Goal: Find contact information: Find contact information

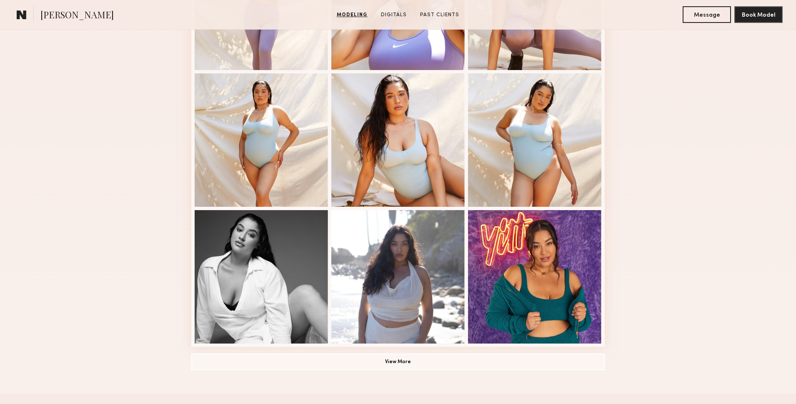
scroll to position [542, 0]
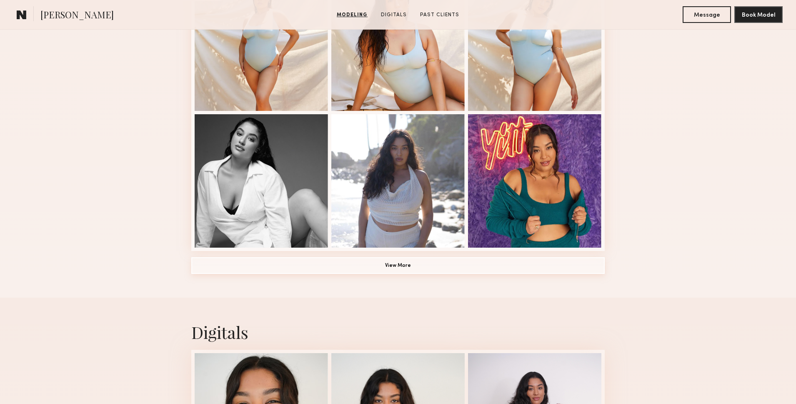
click at [465, 270] on button "View More" at bounding box center [397, 265] width 413 height 17
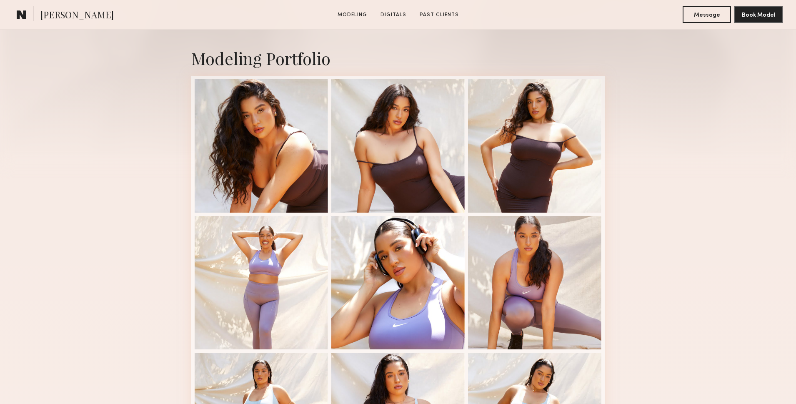
scroll to position [168, 0]
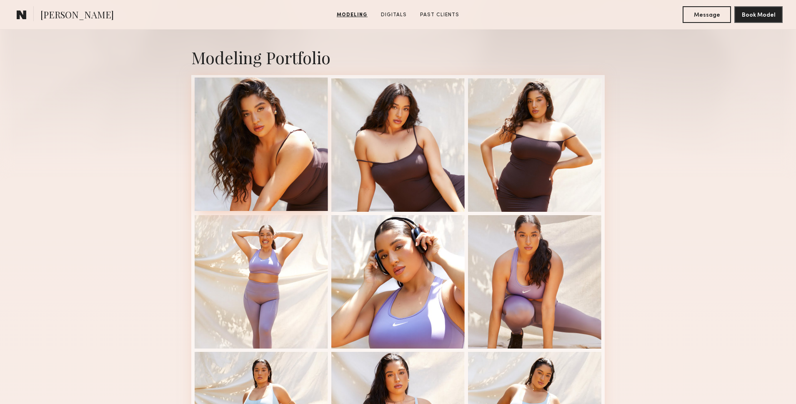
click at [213, 123] on div at bounding box center [261, 144] width 133 height 133
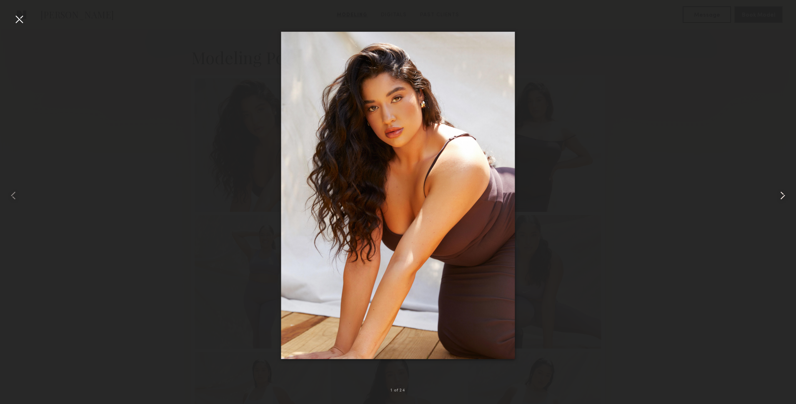
click at [787, 196] on common-icon at bounding box center [782, 195] width 13 height 13
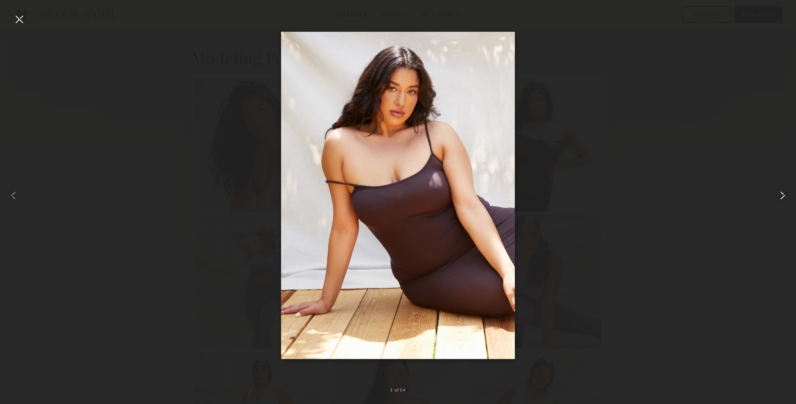
click at [787, 196] on common-icon at bounding box center [782, 195] width 13 height 13
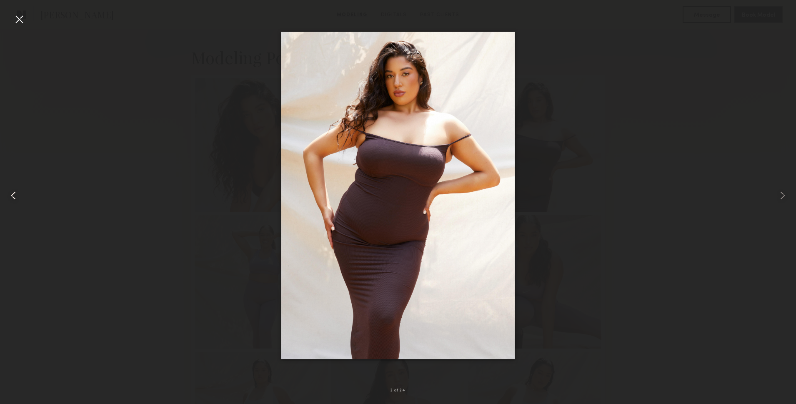
click at [26, 22] on div at bounding box center [16, 195] width 32 height 364
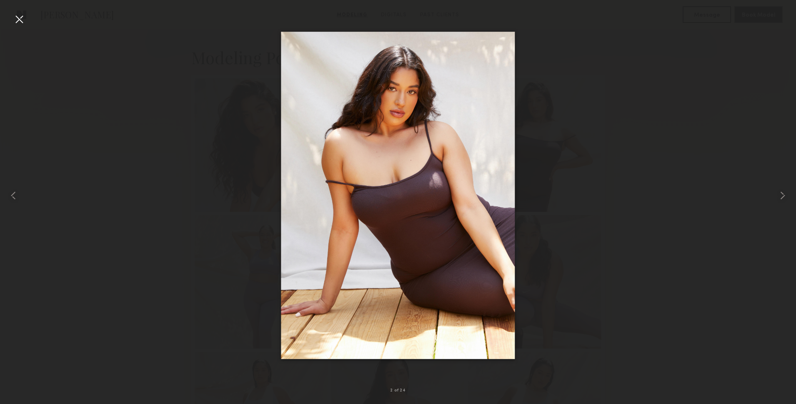
click at [18, 21] on div at bounding box center [19, 19] width 13 height 13
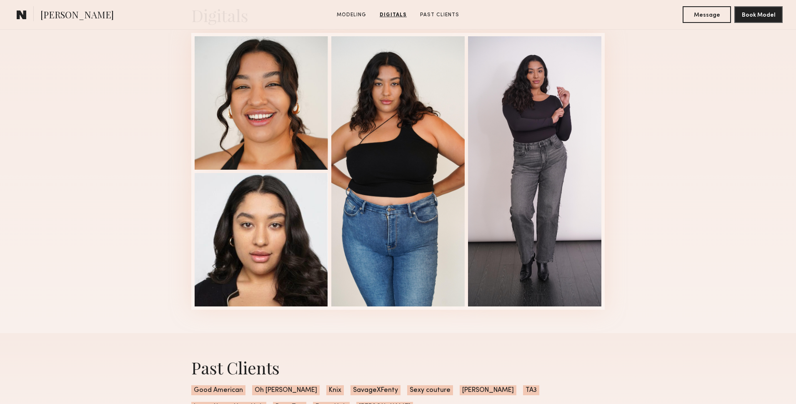
scroll to position [1369, 0]
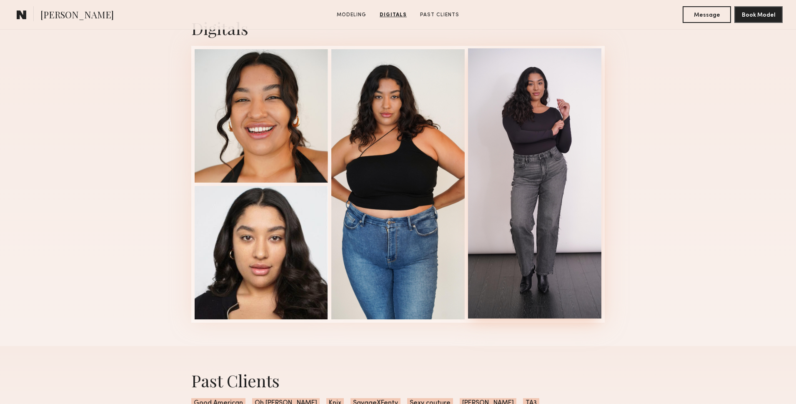
click at [566, 170] on div at bounding box center [534, 183] width 133 height 270
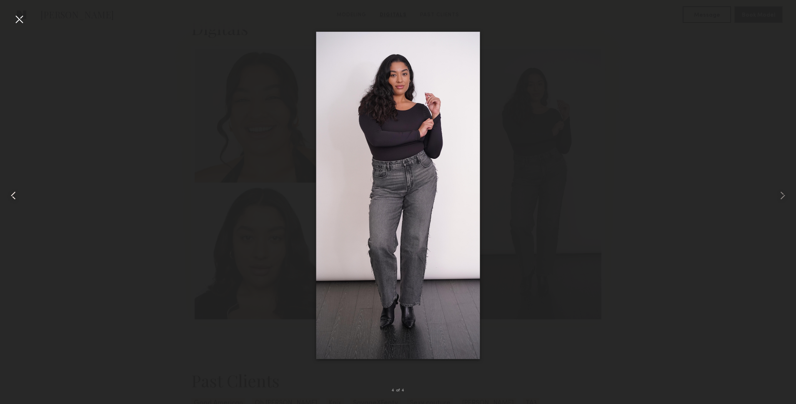
click at [28, 20] on div at bounding box center [16, 195] width 32 height 364
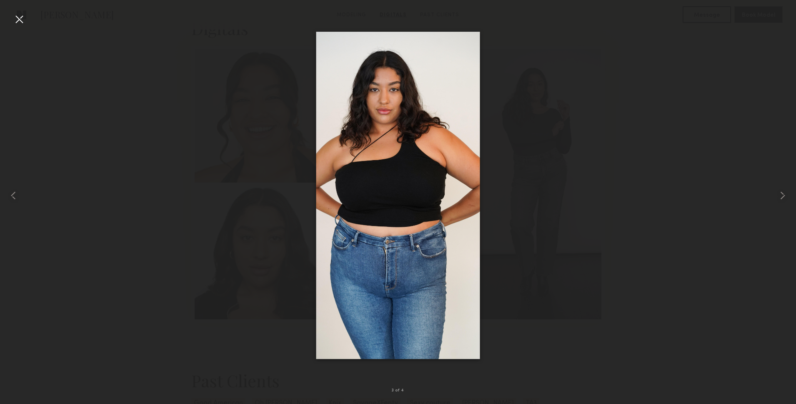
click at [20, 18] on div at bounding box center [19, 19] width 13 height 13
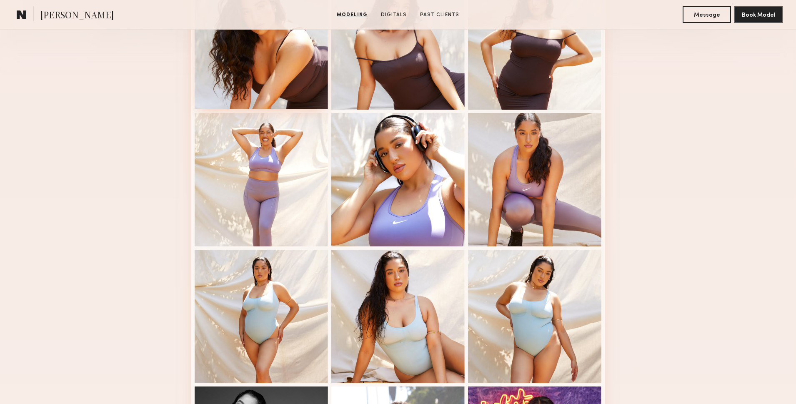
scroll to position [226, 0]
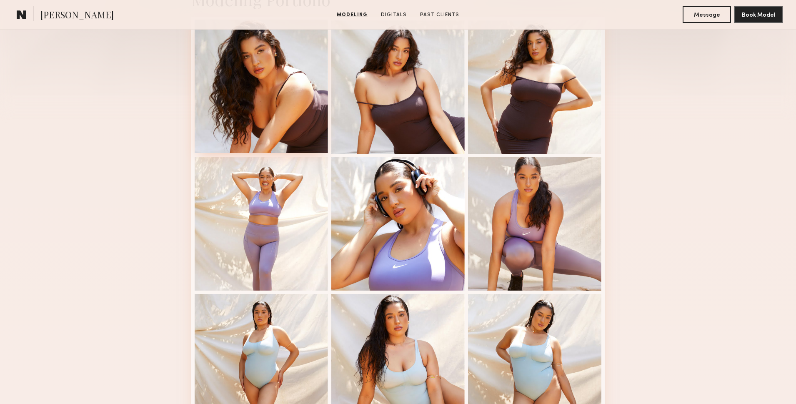
click at [277, 113] on div at bounding box center [261, 86] width 133 height 133
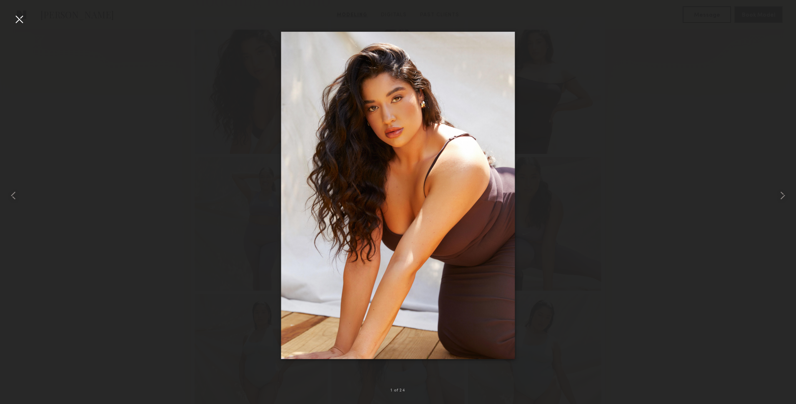
click at [23, 15] on div at bounding box center [19, 19] width 13 height 13
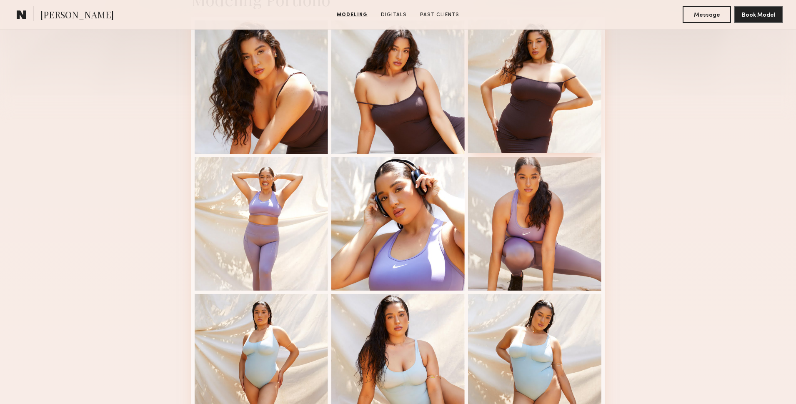
click at [588, 127] on div at bounding box center [534, 86] width 133 height 133
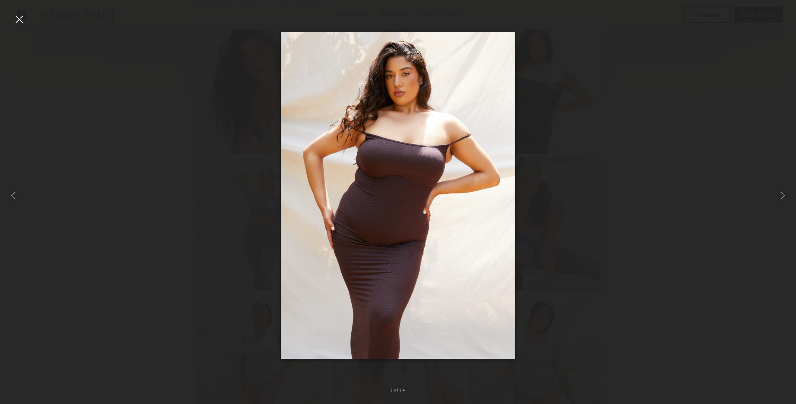
click at [23, 15] on div at bounding box center [19, 19] width 13 height 13
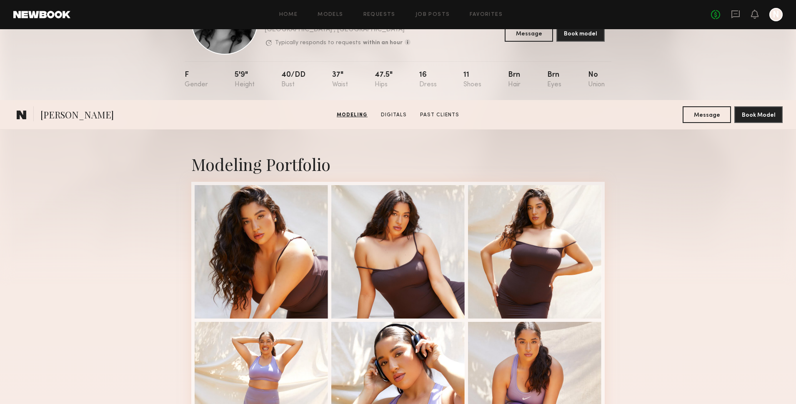
scroll to position [0, 0]
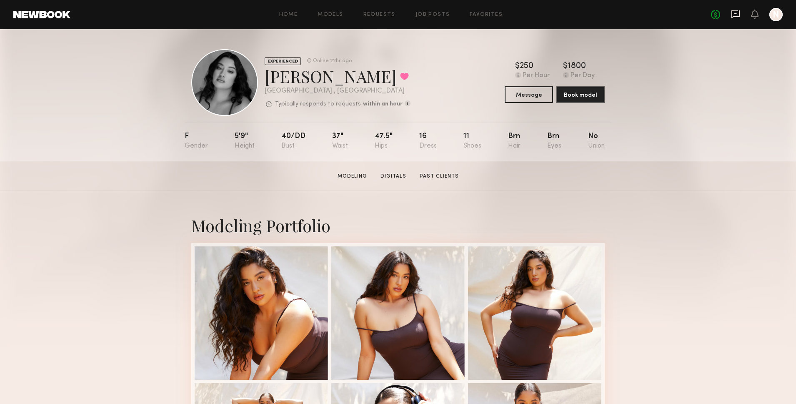
click at [737, 18] on icon at bounding box center [735, 14] width 9 height 9
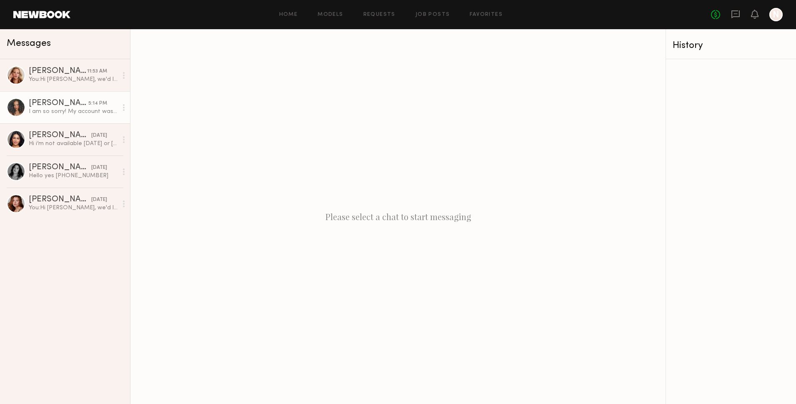
click at [54, 110] on div "I am so sorry! My account was locked. Yes please feel free to reach out either …" at bounding box center [73, 112] width 89 height 8
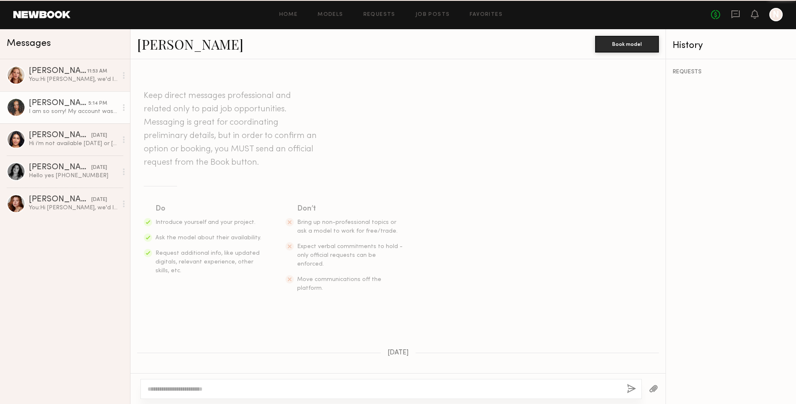
scroll to position [523, 0]
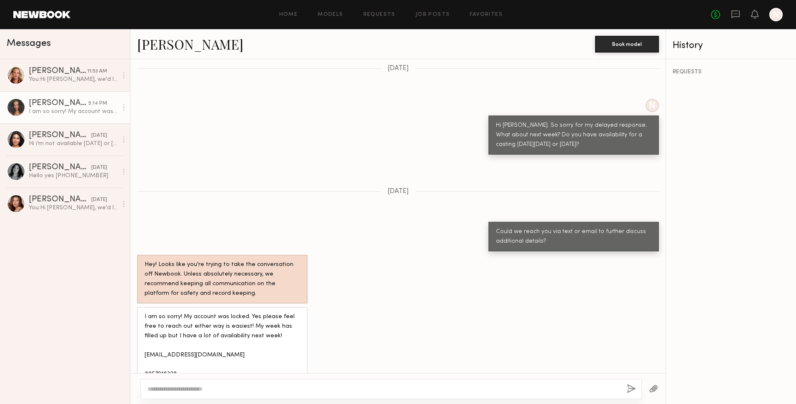
click at [148, 50] on link "[PERSON_NAME]" at bounding box center [190, 44] width 106 height 18
click at [56, 74] on div "[PERSON_NAME]" at bounding box center [58, 71] width 58 height 8
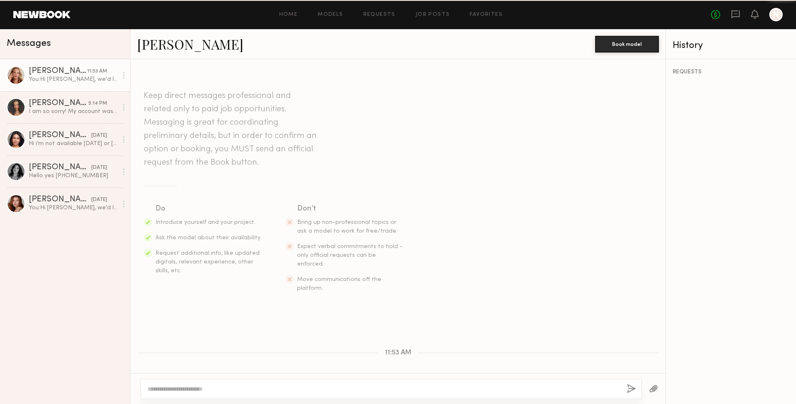
scroll to position [184, 0]
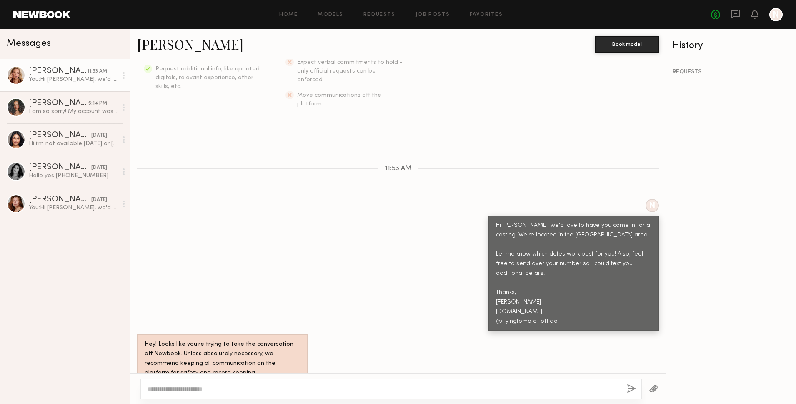
click at [162, 48] on link "[PERSON_NAME]" at bounding box center [190, 44] width 106 height 18
click at [60, 146] on div "Hi i’m not available [DATE] or [DATE] but am available [DATE] and [DATE]. my em…" at bounding box center [73, 144] width 89 height 8
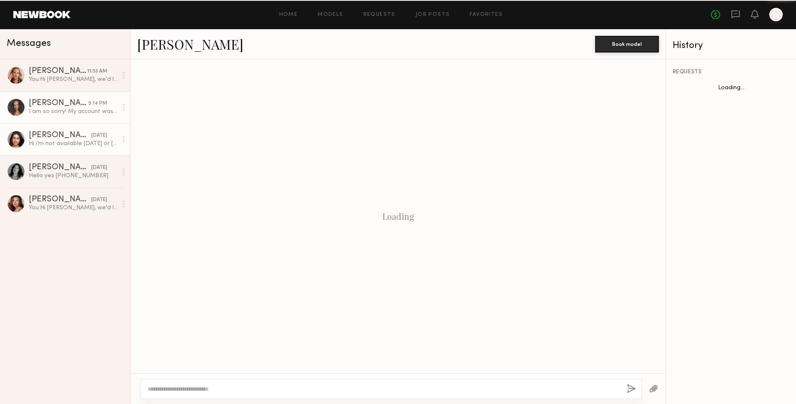
scroll to position [514, 0]
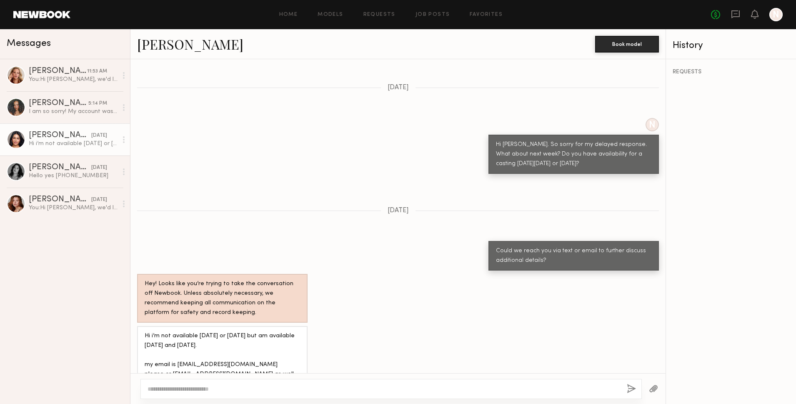
click at [185, 48] on link "[PERSON_NAME]" at bounding box center [190, 44] width 106 height 18
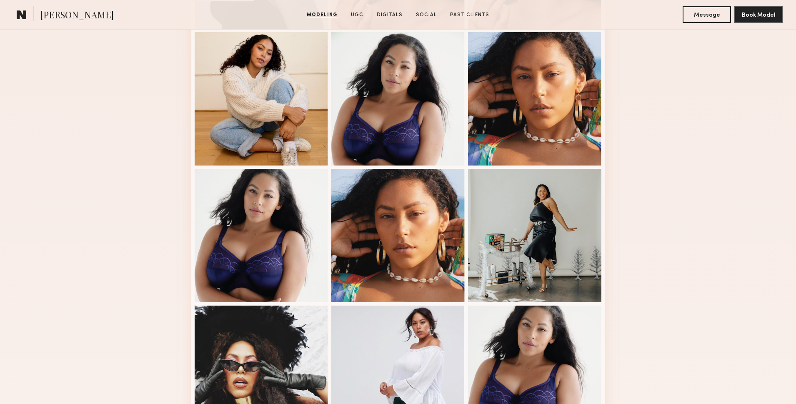
scroll to position [395, 0]
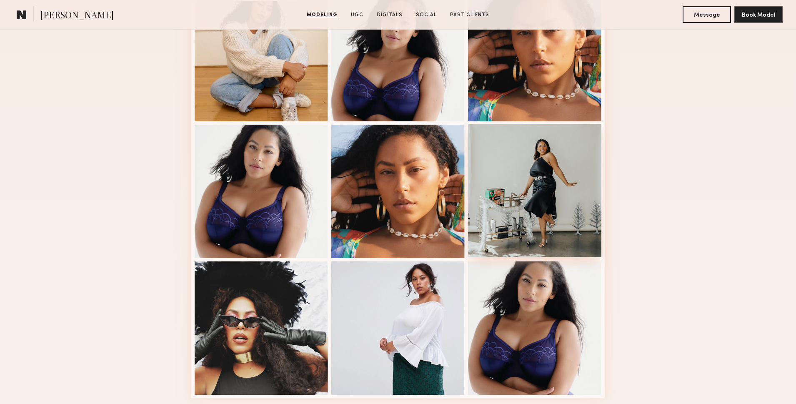
click at [549, 179] on div at bounding box center [534, 190] width 133 height 133
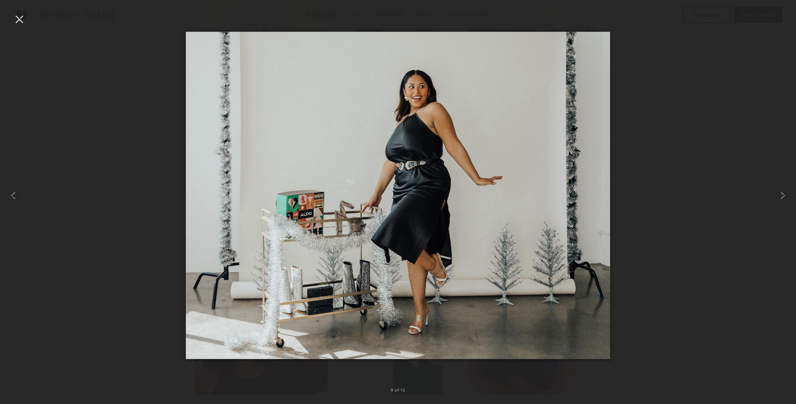
click at [23, 15] on div at bounding box center [19, 19] width 13 height 13
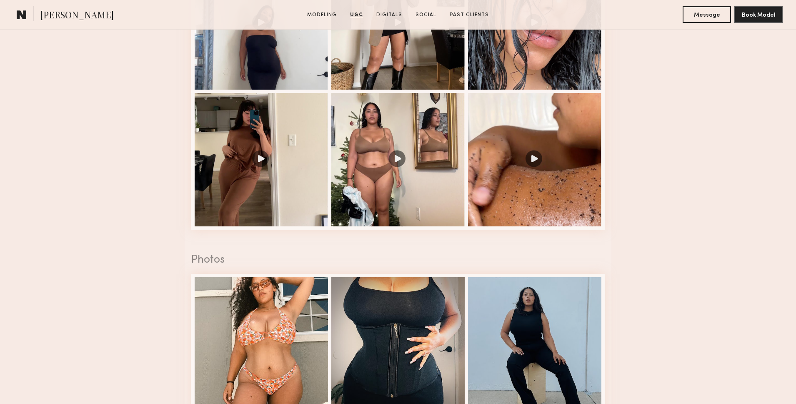
scroll to position [838, 0]
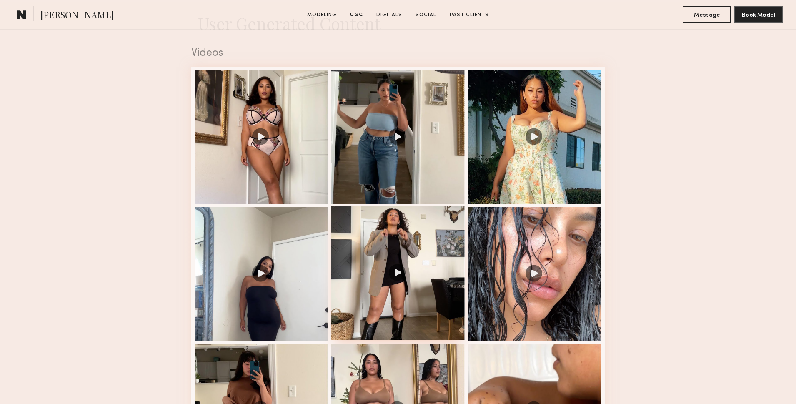
click at [343, 226] on div at bounding box center [397, 272] width 133 height 133
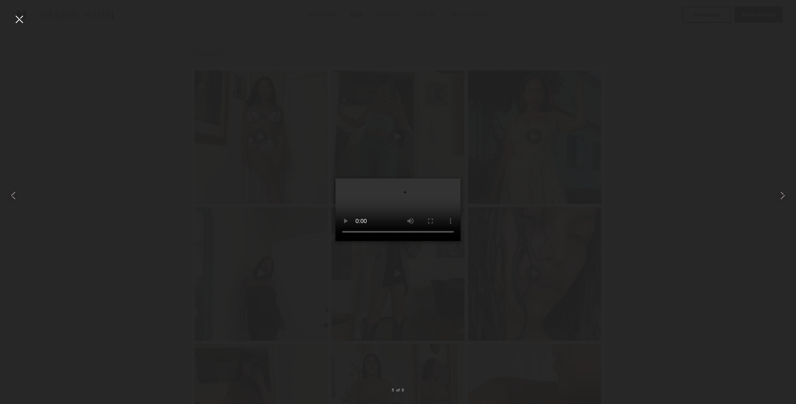
click at [19, 18] on div at bounding box center [19, 19] width 13 height 13
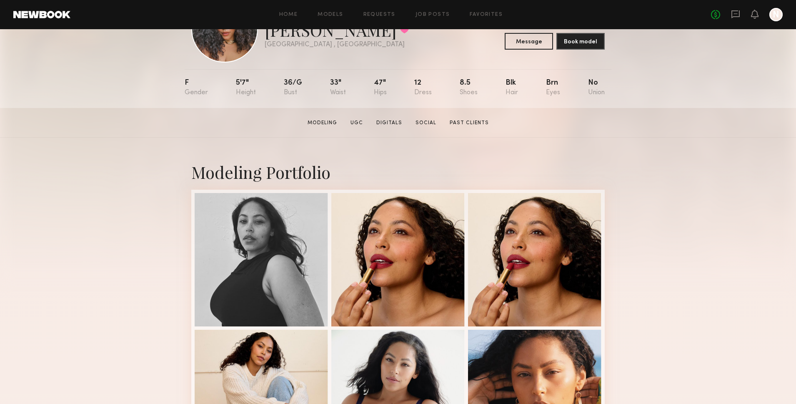
scroll to position [177, 0]
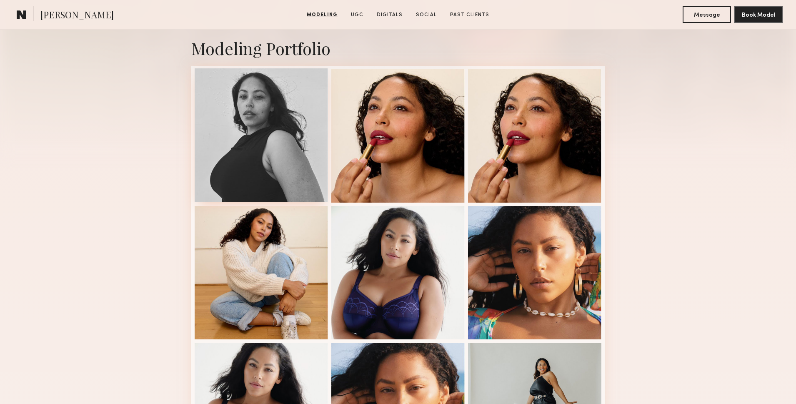
click at [255, 152] on div at bounding box center [261, 134] width 133 height 133
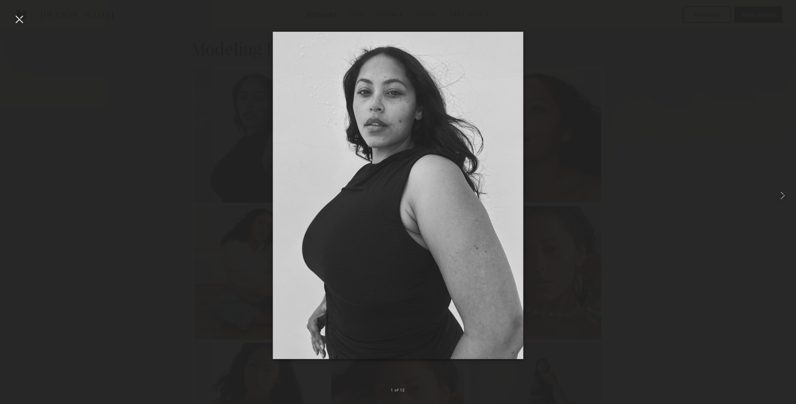
click at [19, 17] on div at bounding box center [19, 19] width 13 height 13
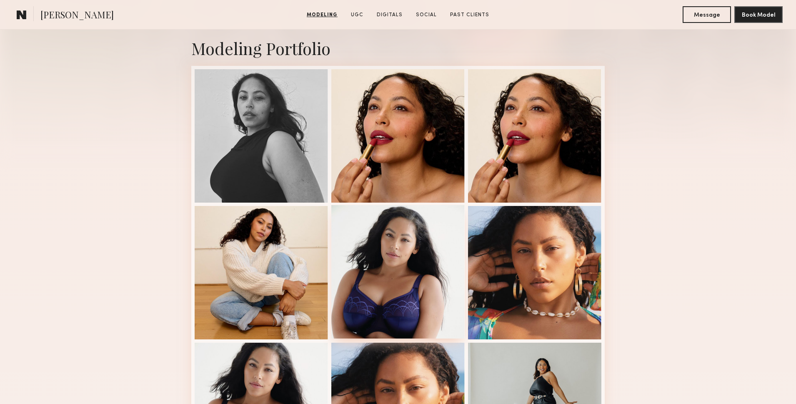
click at [458, 240] on div at bounding box center [397, 271] width 133 height 133
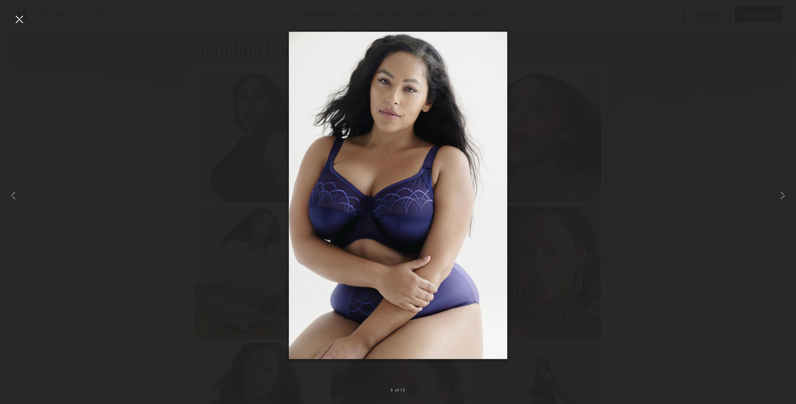
click at [19, 18] on div at bounding box center [19, 19] width 13 height 13
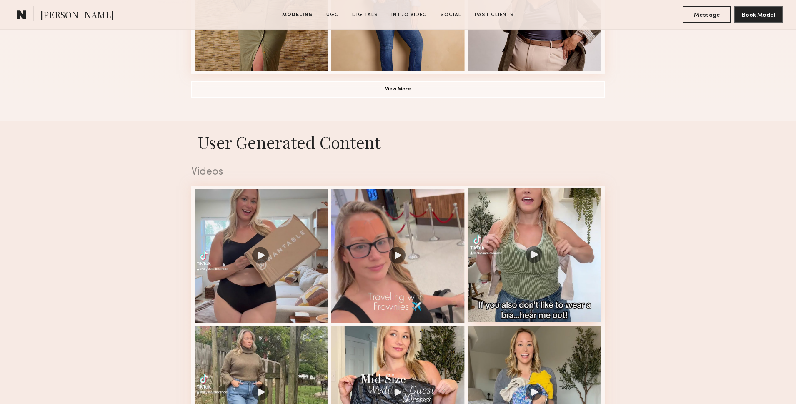
scroll to position [720, 0]
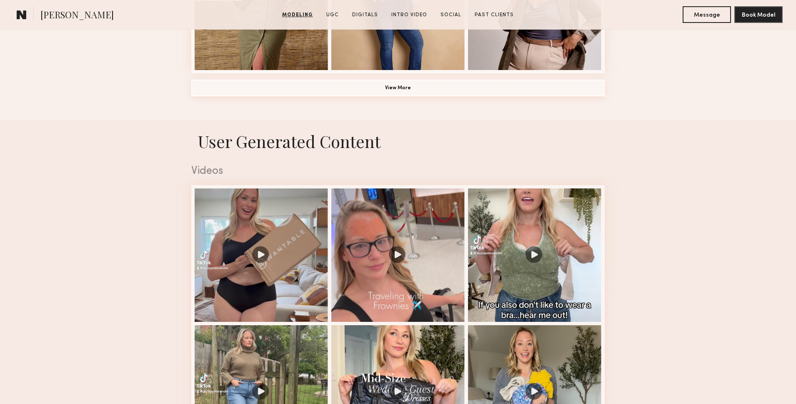
click at [398, 85] on button "View More" at bounding box center [397, 88] width 413 height 17
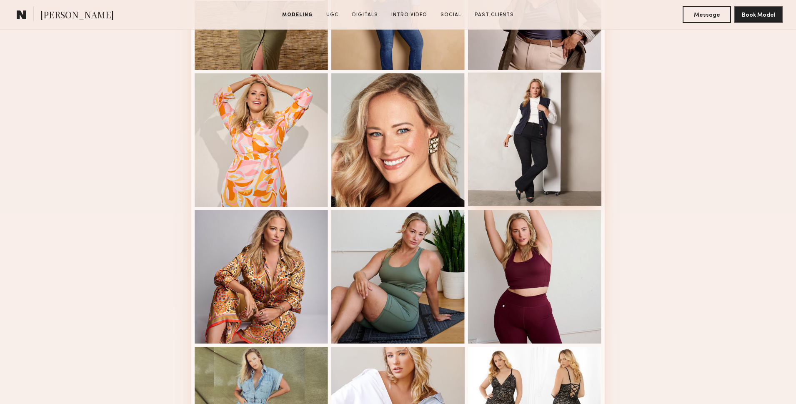
click at [570, 171] on div at bounding box center [534, 139] width 133 height 133
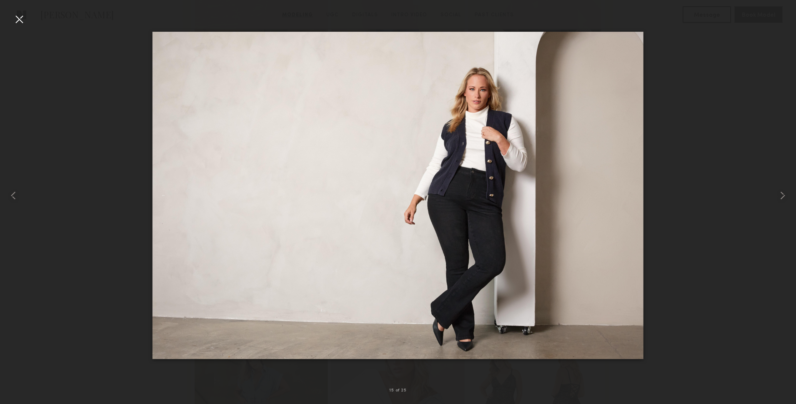
click at [18, 15] on div at bounding box center [19, 19] width 13 height 13
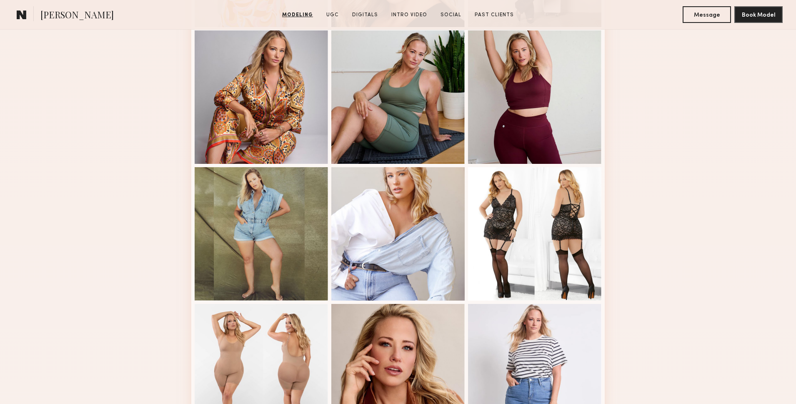
scroll to position [901, 0]
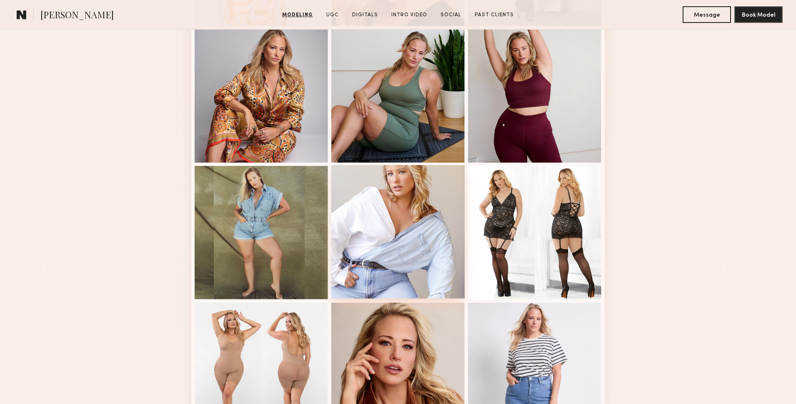
click at [414, 228] on div at bounding box center [397, 231] width 133 height 133
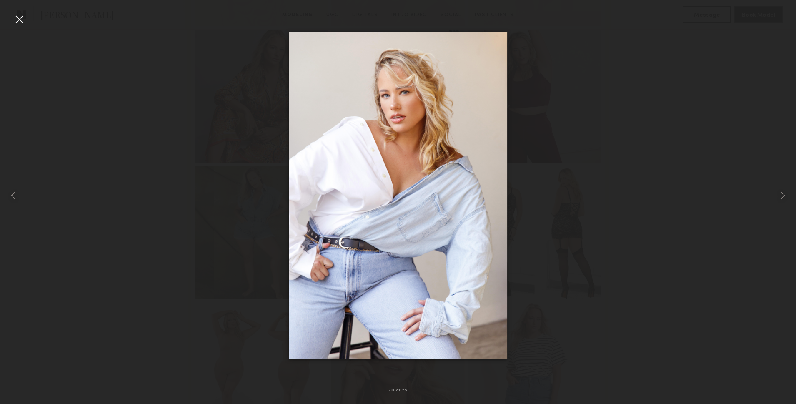
click at [20, 20] on div at bounding box center [19, 19] width 13 height 13
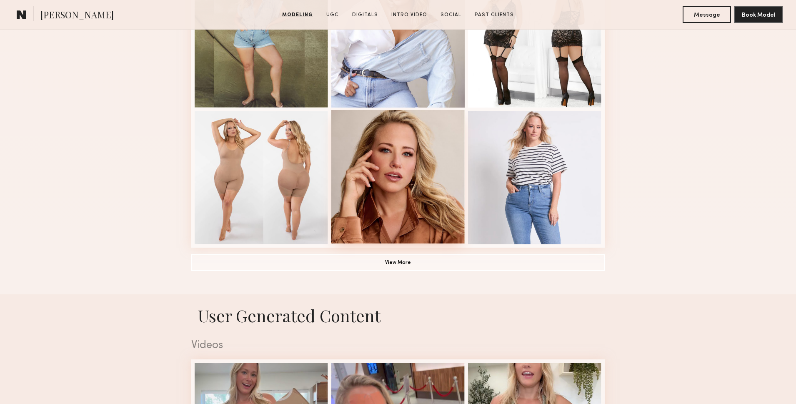
scroll to position [1147, 0]
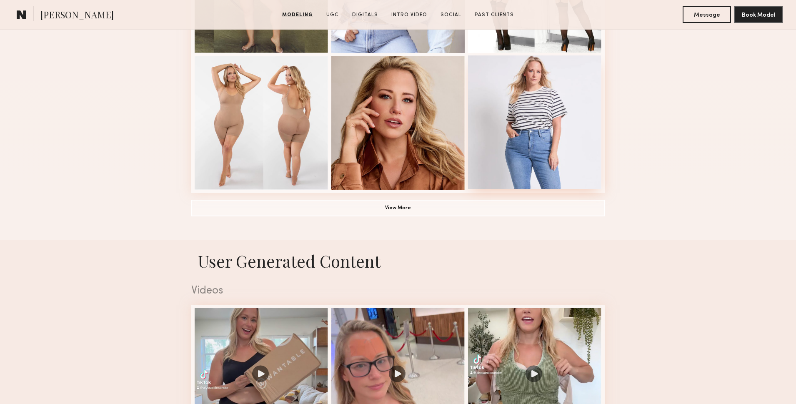
click at [544, 133] on div at bounding box center [534, 121] width 133 height 133
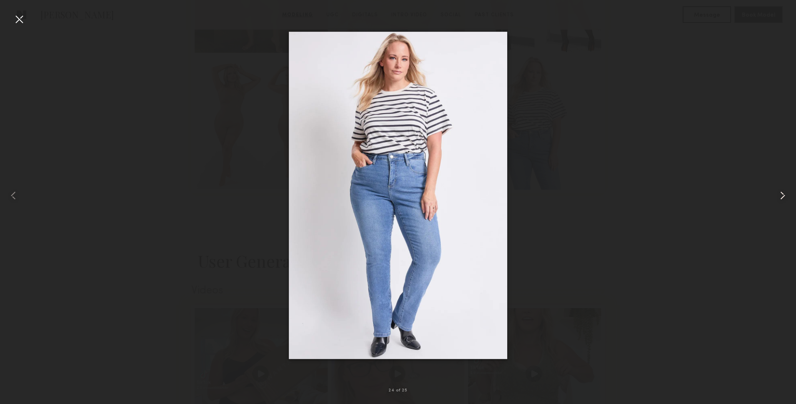
click at [781, 195] on common-icon at bounding box center [782, 195] width 13 height 13
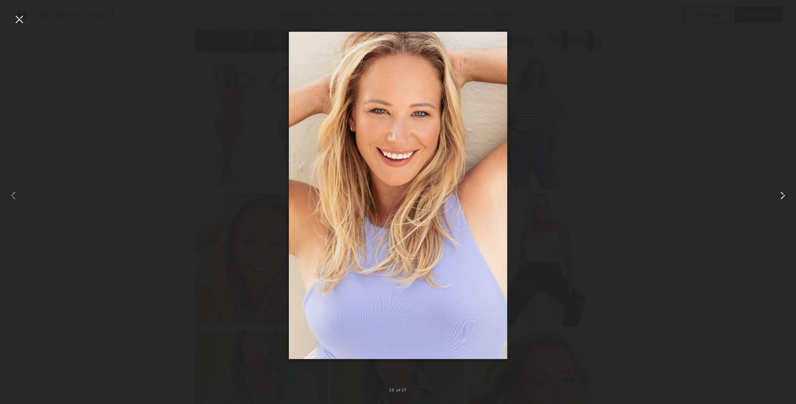
click at [782, 194] on common-icon at bounding box center [782, 195] width 13 height 13
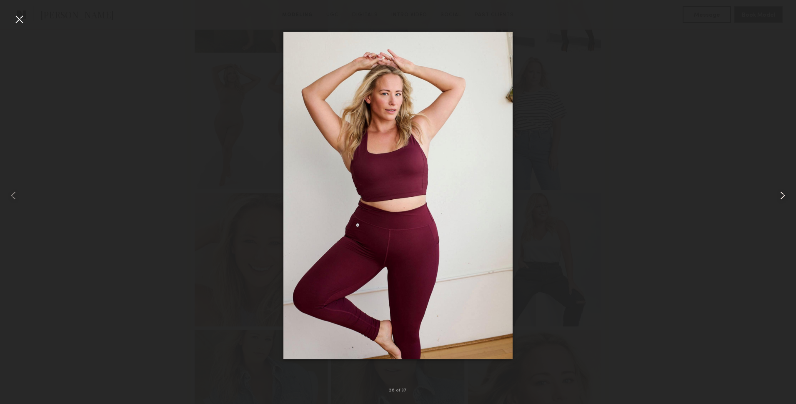
click at [782, 194] on common-icon at bounding box center [782, 195] width 13 height 13
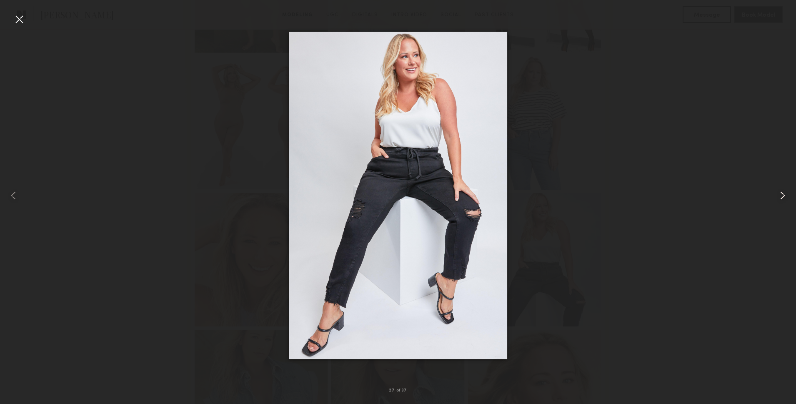
click at [778, 195] on common-icon at bounding box center [782, 195] width 13 height 13
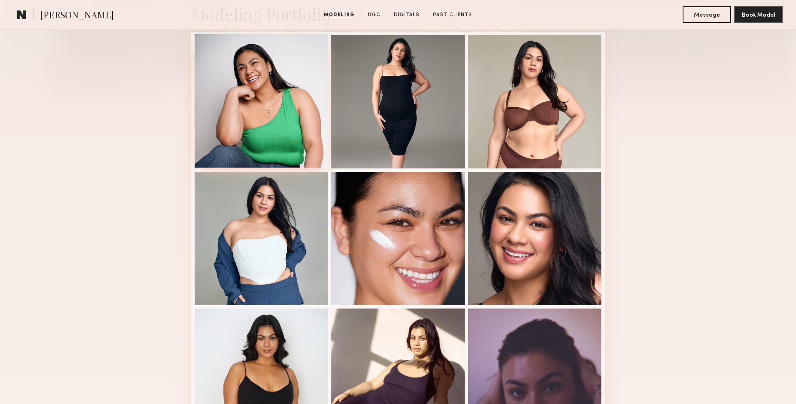
scroll to position [211, 0]
click at [280, 131] on div at bounding box center [261, 100] width 133 height 133
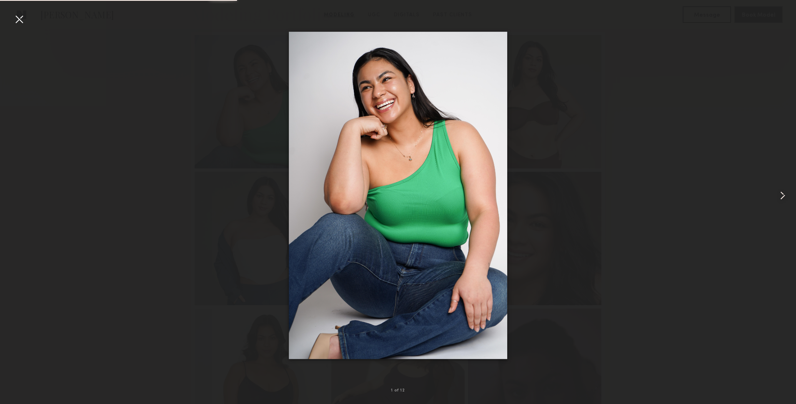
click at [786, 194] on common-icon at bounding box center [782, 195] width 13 height 13
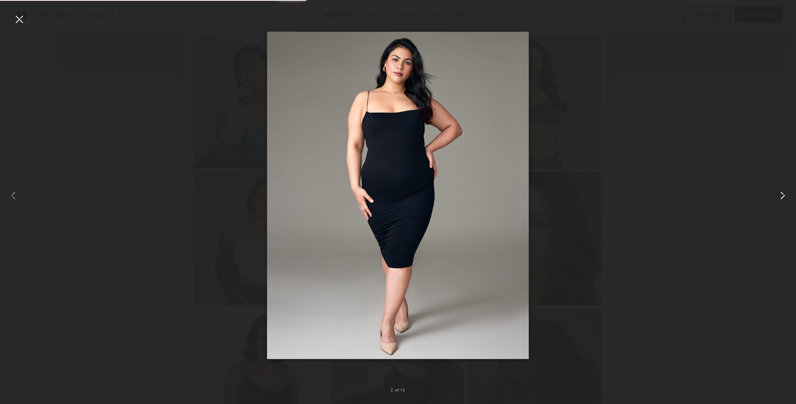
click at [786, 194] on common-icon at bounding box center [782, 195] width 13 height 13
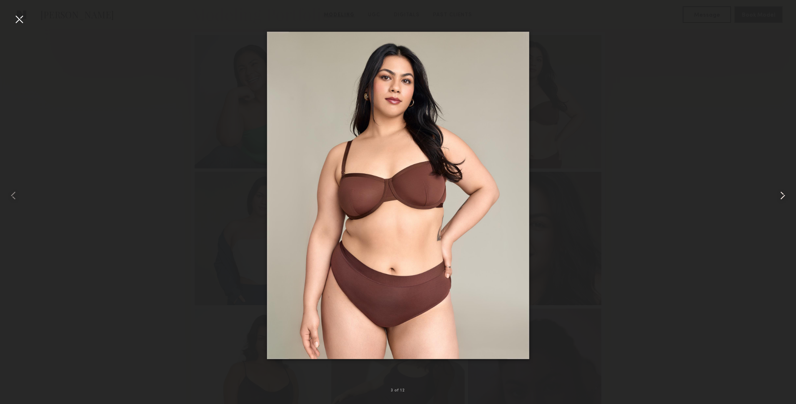
click at [786, 194] on common-icon at bounding box center [782, 195] width 13 height 13
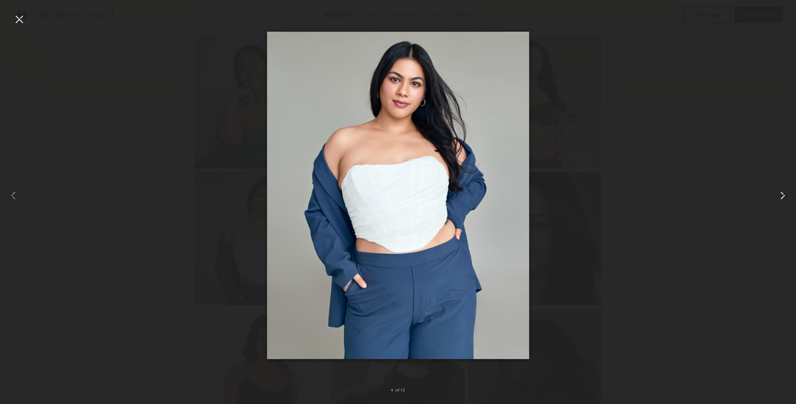
click at [786, 194] on common-icon at bounding box center [782, 195] width 13 height 13
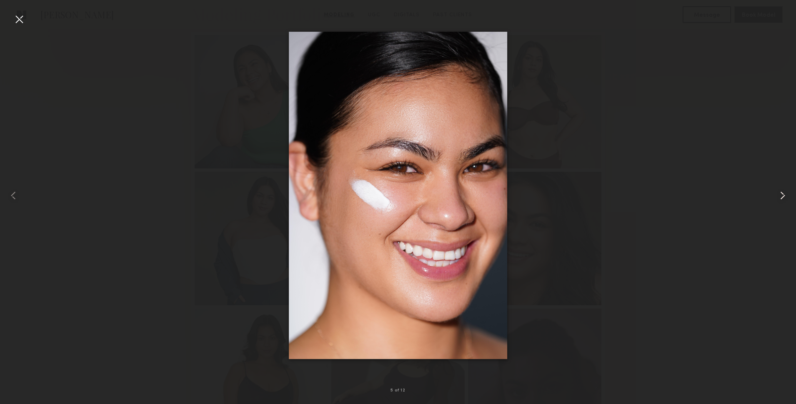
click at [786, 194] on common-icon at bounding box center [782, 195] width 13 height 13
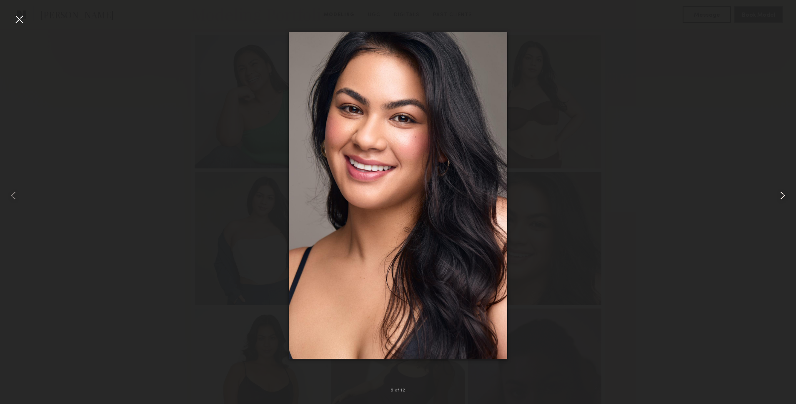
click at [786, 194] on common-icon at bounding box center [782, 195] width 13 height 13
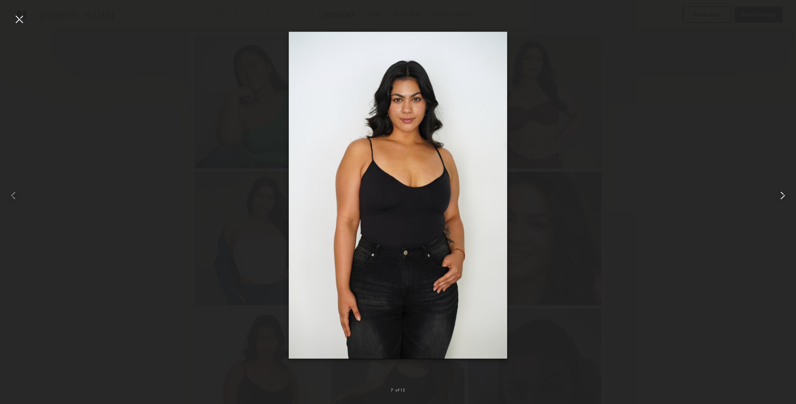
click at [786, 194] on common-icon at bounding box center [782, 195] width 13 height 13
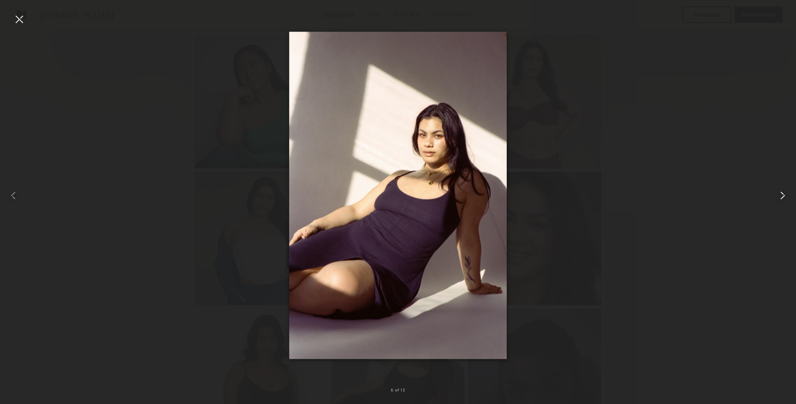
click at [786, 194] on common-icon at bounding box center [782, 195] width 13 height 13
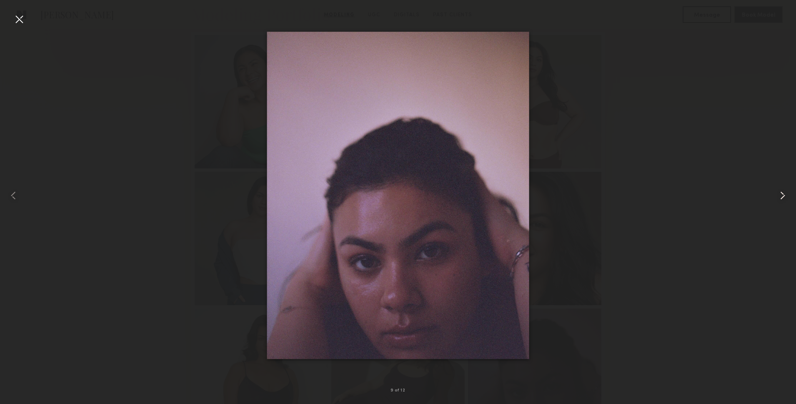
click at [786, 194] on common-icon at bounding box center [782, 195] width 13 height 13
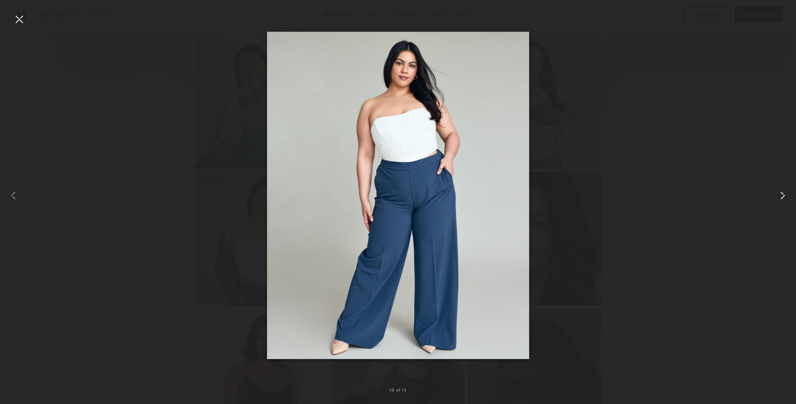
click at [786, 194] on common-icon at bounding box center [782, 195] width 13 height 13
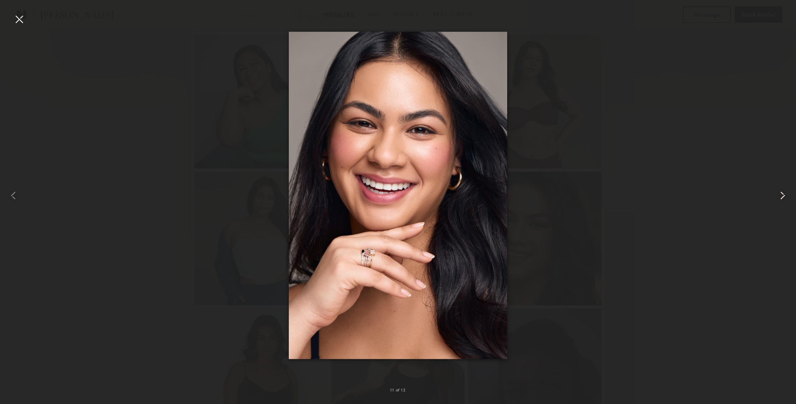
click at [786, 194] on common-icon at bounding box center [782, 195] width 13 height 13
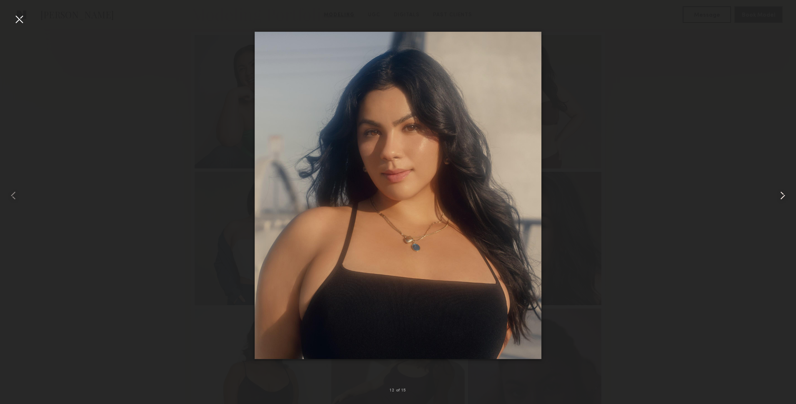
click at [786, 194] on common-icon at bounding box center [782, 195] width 13 height 13
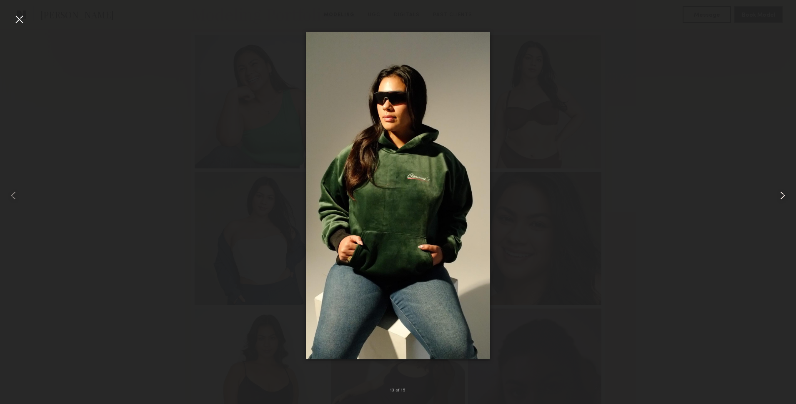
click at [786, 194] on common-icon at bounding box center [782, 195] width 13 height 13
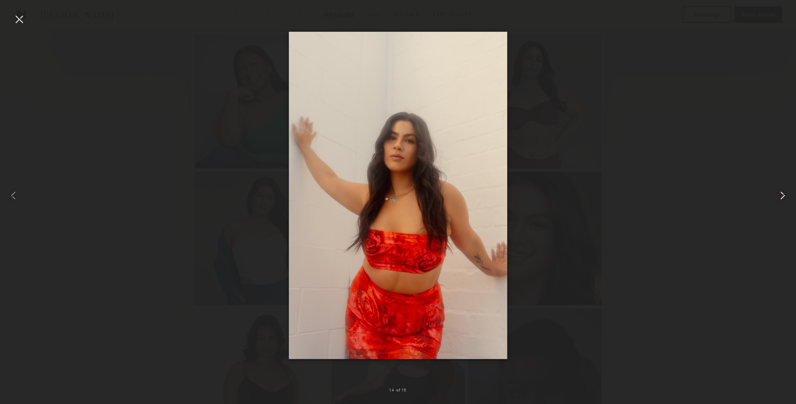
click at [786, 194] on common-icon at bounding box center [782, 195] width 13 height 13
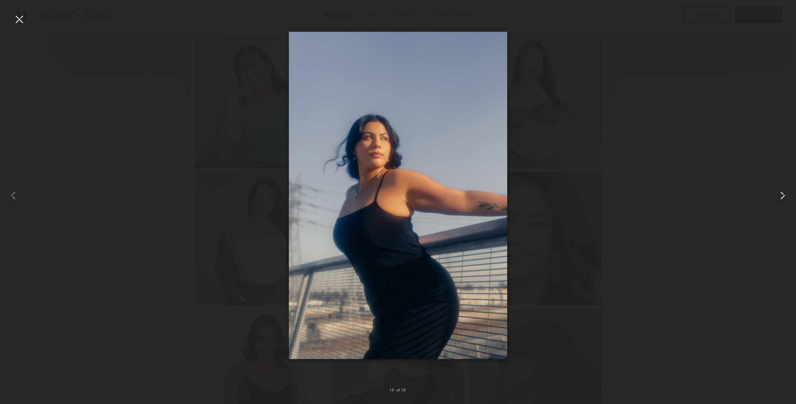
click at [786, 194] on common-icon at bounding box center [782, 195] width 13 height 13
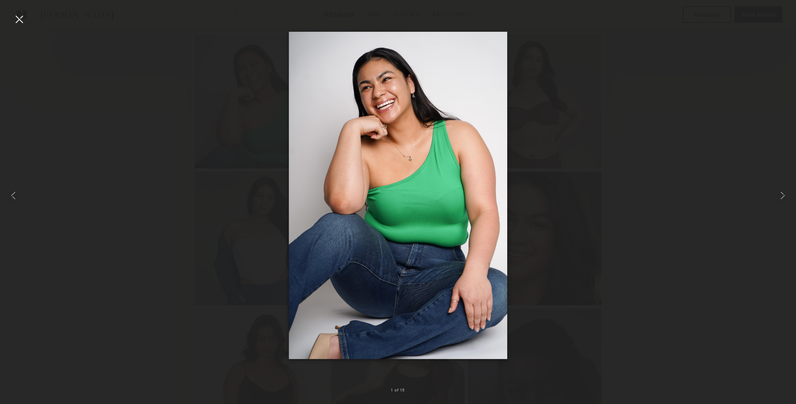
click at [701, 193] on div at bounding box center [398, 195] width 796 height 364
click at [704, 159] on div at bounding box center [398, 195] width 796 height 364
click at [22, 20] on div at bounding box center [19, 19] width 13 height 13
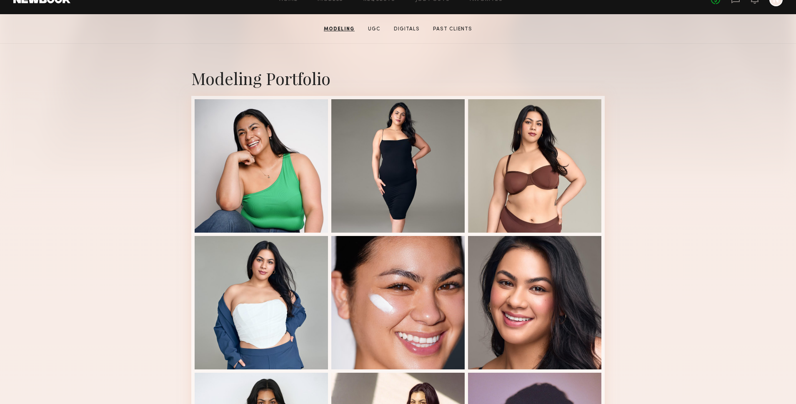
scroll to position [0, 0]
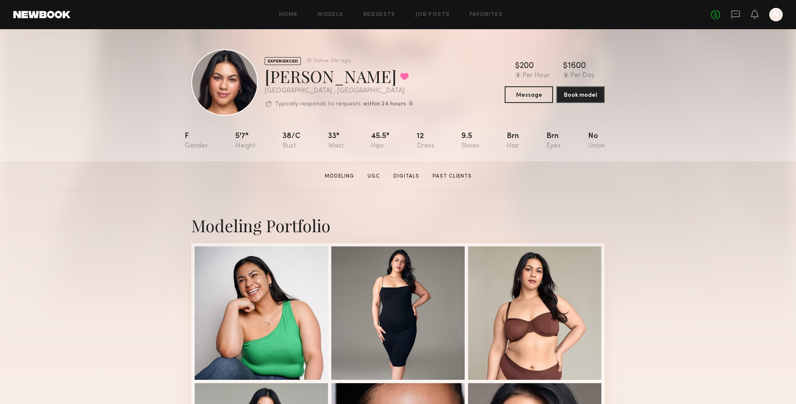
click at [730, 13] on div "No fees up to $5,000 N" at bounding box center [747, 14] width 72 height 13
click at [732, 13] on icon at bounding box center [735, 14] width 9 height 9
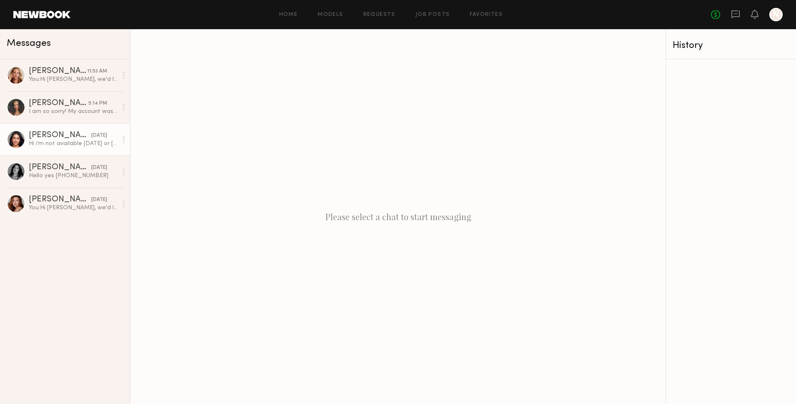
click at [40, 146] on div "Hi i’m not available [DATE] or [DATE] but am available [DATE] and [DATE]. my em…" at bounding box center [73, 144] width 89 height 8
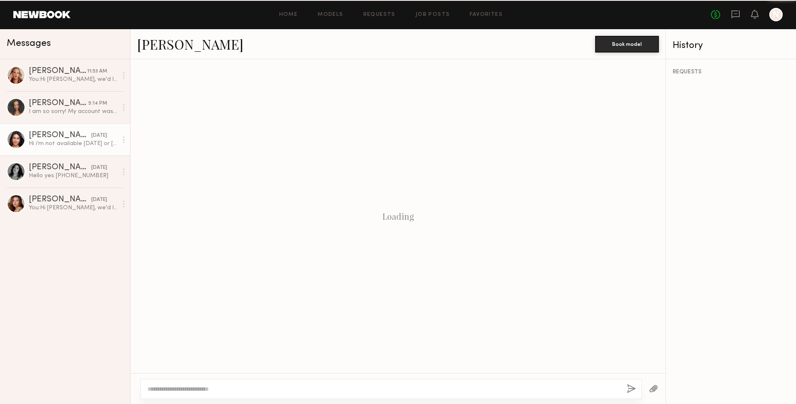
scroll to position [514, 0]
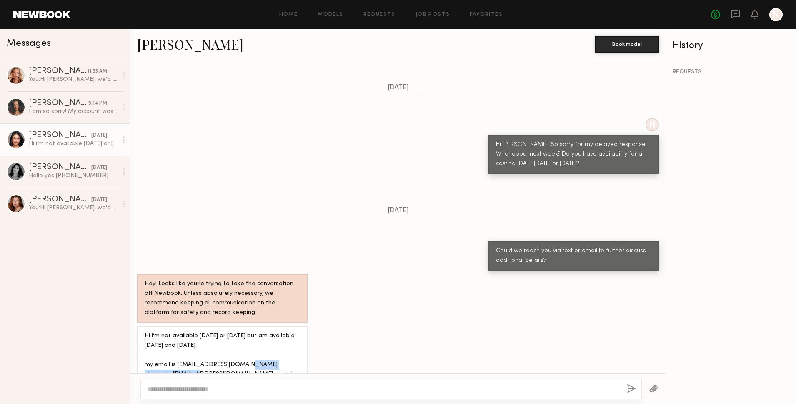
drag, startPoint x: 176, startPoint y: 346, endPoint x: 251, endPoint y: 348, distance: 75.0
click at [251, 348] on div "Hi i’m not available [DATE] or [DATE] but am available [DATE] and [DATE]. my em…" at bounding box center [222, 355] width 155 height 48
copy div "[EMAIL_ADDRESS][DOMAIN_NAME]"
drag, startPoint x: 172, startPoint y: 356, endPoint x: 203, endPoint y: 358, distance: 31.7
click at [203, 358] on div "Hi i’m not available [DATE] or [DATE] but am available [DATE] and [DATE]. my em…" at bounding box center [222, 355] width 155 height 48
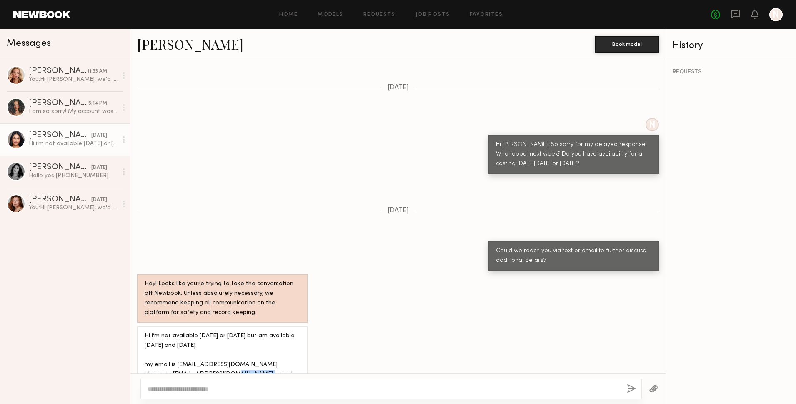
drag, startPoint x: 188, startPoint y: 355, endPoint x: 183, endPoint y: 355, distance: 5.0
click at [188, 355] on div "Hi i’m not available [DATE] or [DATE] but am available [DATE] and [DATE]. my em…" at bounding box center [222, 355] width 155 height 48
drag, startPoint x: 171, startPoint y: 355, endPoint x: 244, endPoint y: 358, distance: 73.0
click at [244, 358] on div "Hi i’m not available [DATE] or [DATE] but am available [DATE] and [DATE]. my em…" at bounding box center [222, 355] width 155 height 48
copy div "[EMAIL_ADDRESS][DOMAIN_NAME]"
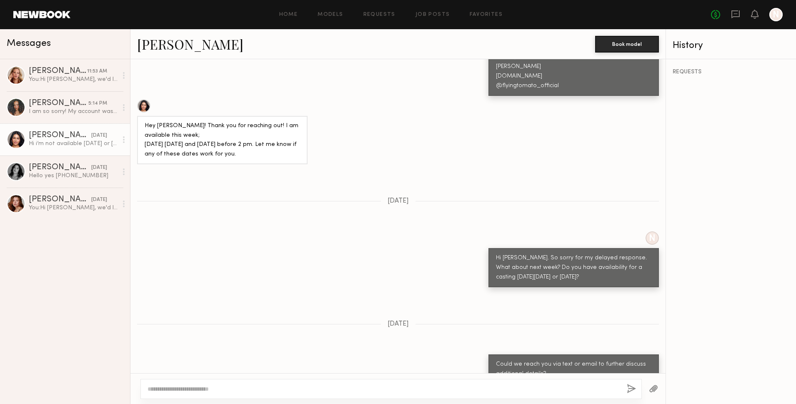
scroll to position [239, 0]
